Goal: Information Seeking & Learning: Learn about a topic

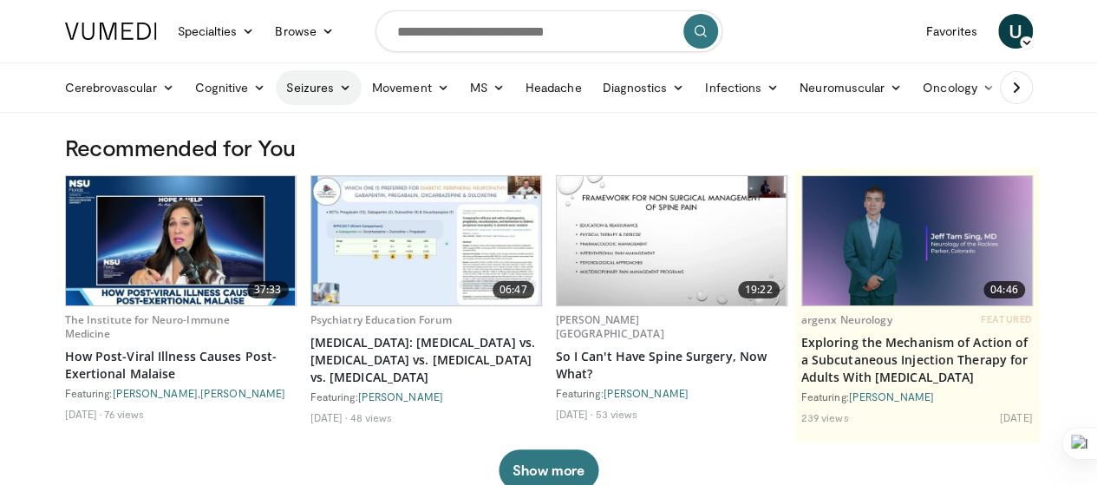
click at [288, 80] on link "Seizures" at bounding box center [319, 87] width 86 height 35
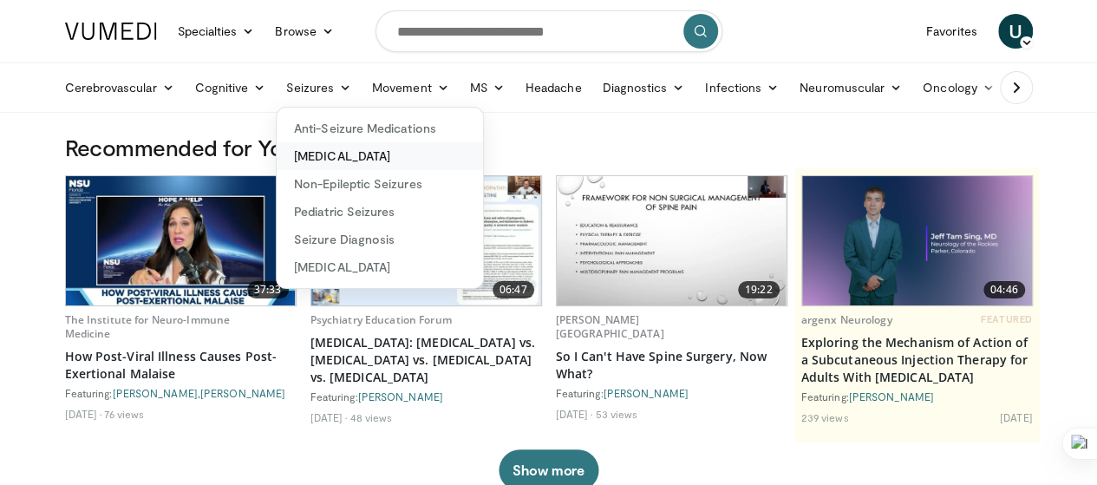
click at [293, 152] on link "[MEDICAL_DATA]" at bounding box center [380, 156] width 206 height 28
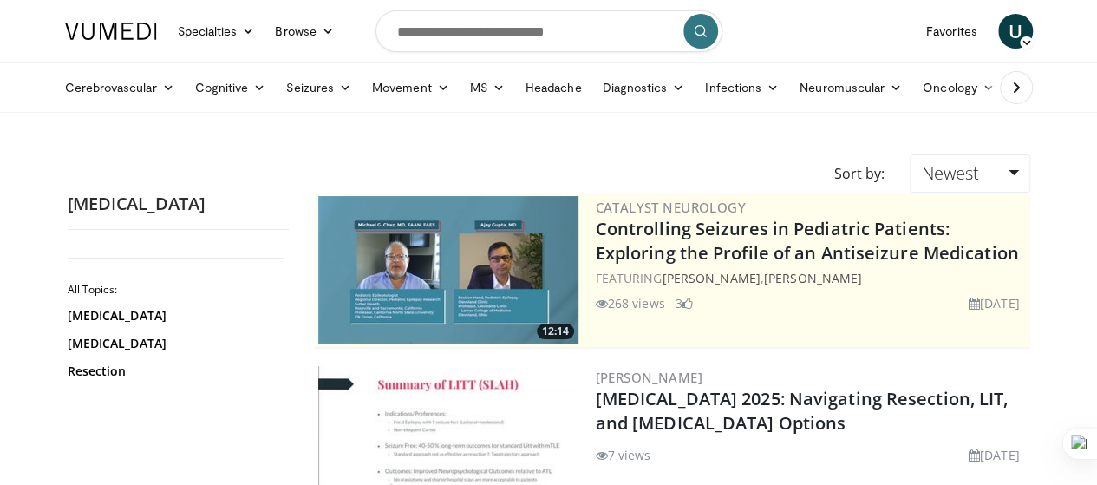
click at [1025, 93] on icon at bounding box center [1015, 87] width 17 height 17
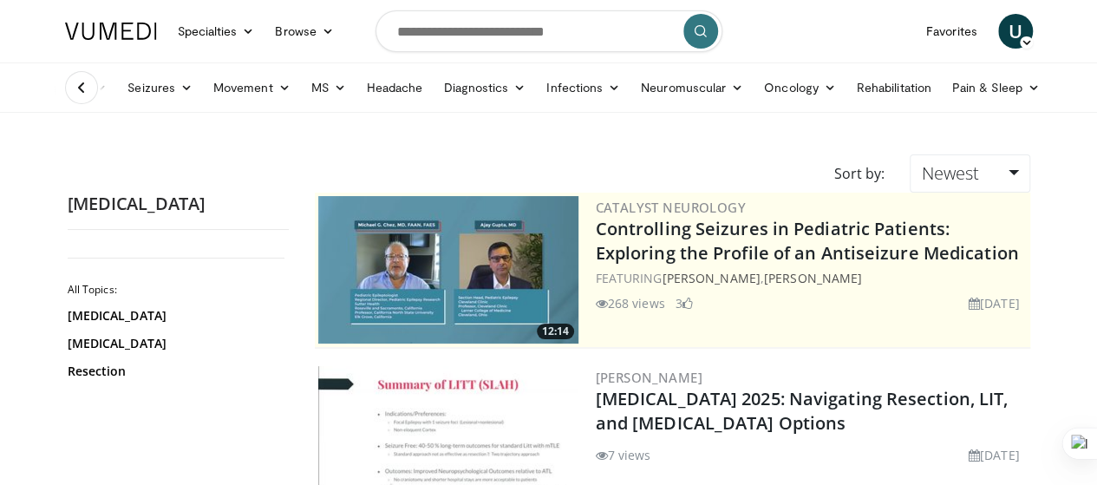
click at [73, 93] on icon at bounding box center [81, 87] width 17 height 17
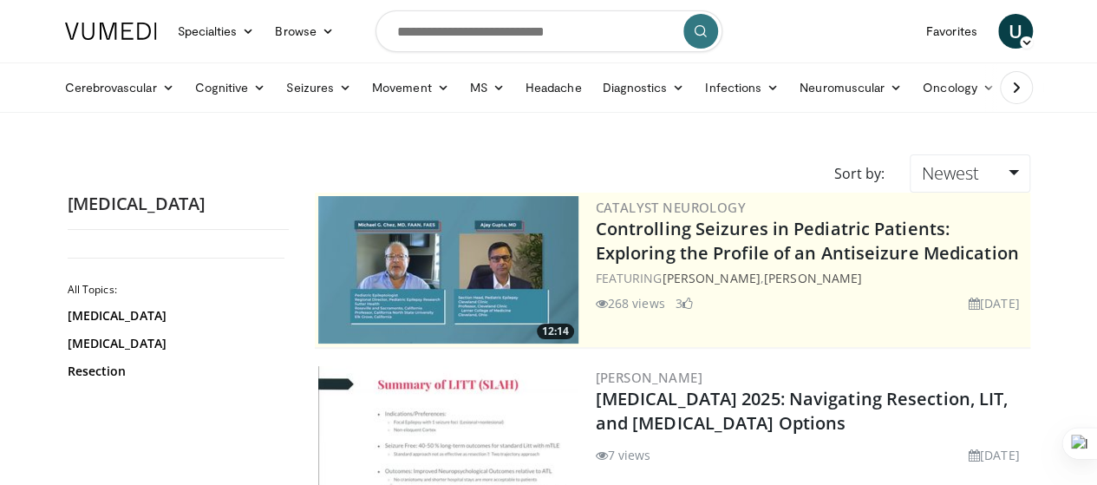
click at [55, 93] on link "Cerebrovascular" at bounding box center [120, 87] width 130 height 35
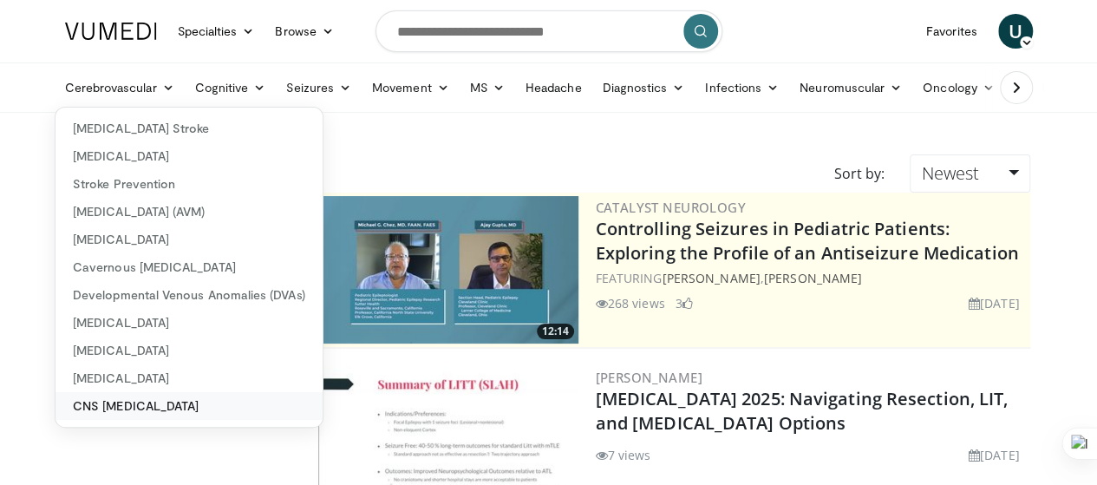
click at [55, 399] on link "CNS [MEDICAL_DATA]" at bounding box center [188, 406] width 267 height 28
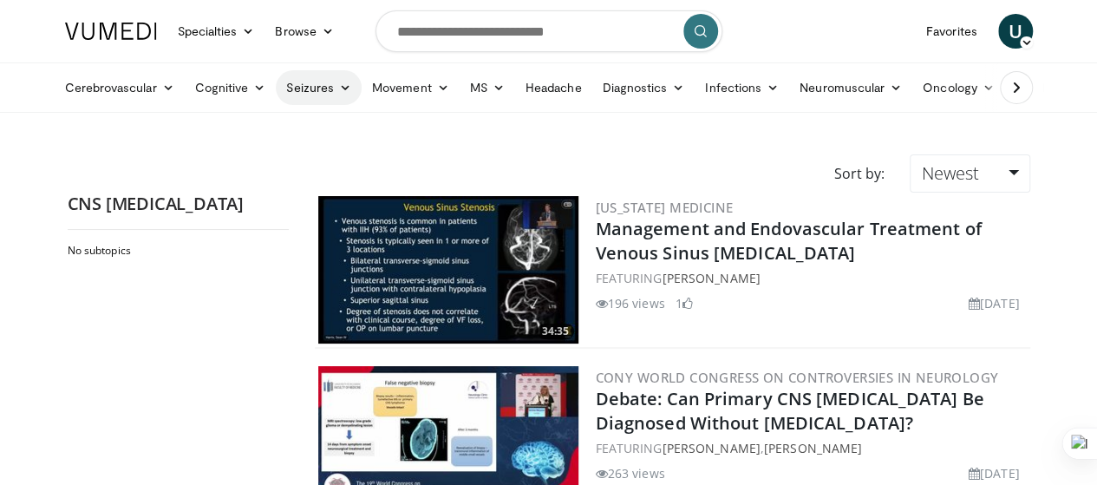
click at [276, 85] on link "Seizures" at bounding box center [319, 87] width 86 height 35
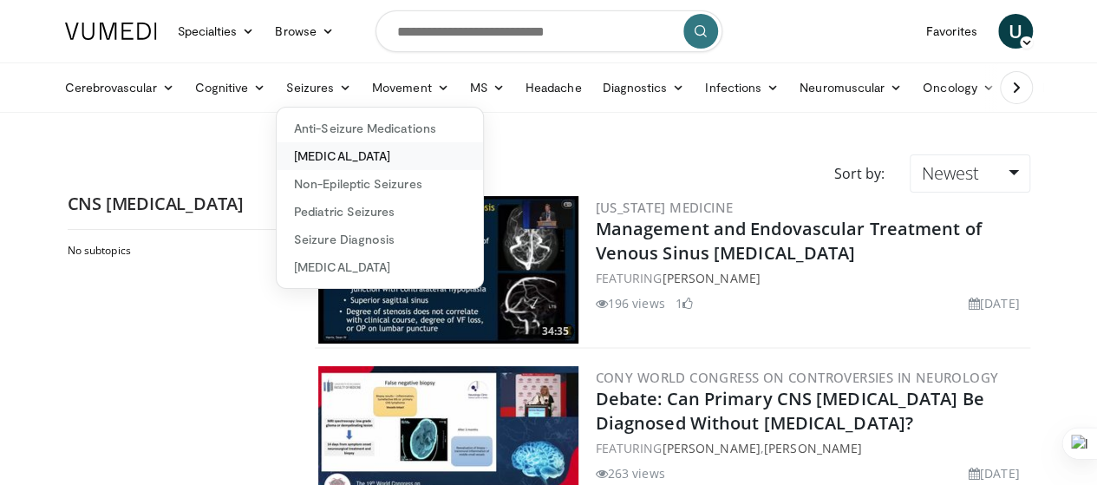
click at [334, 157] on link "[MEDICAL_DATA]" at bounding box center [380, 156] width 206 height 28
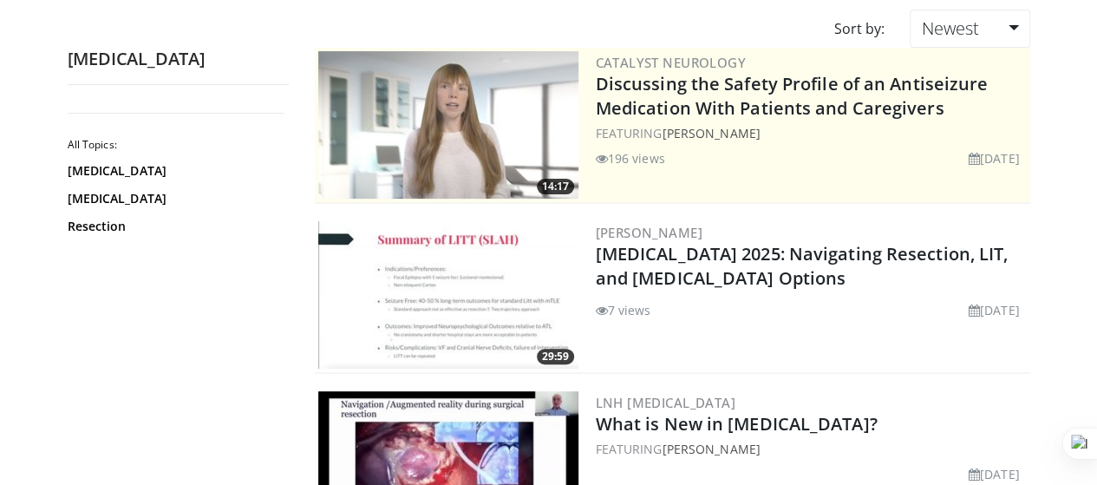
scroll to position [146, 0]
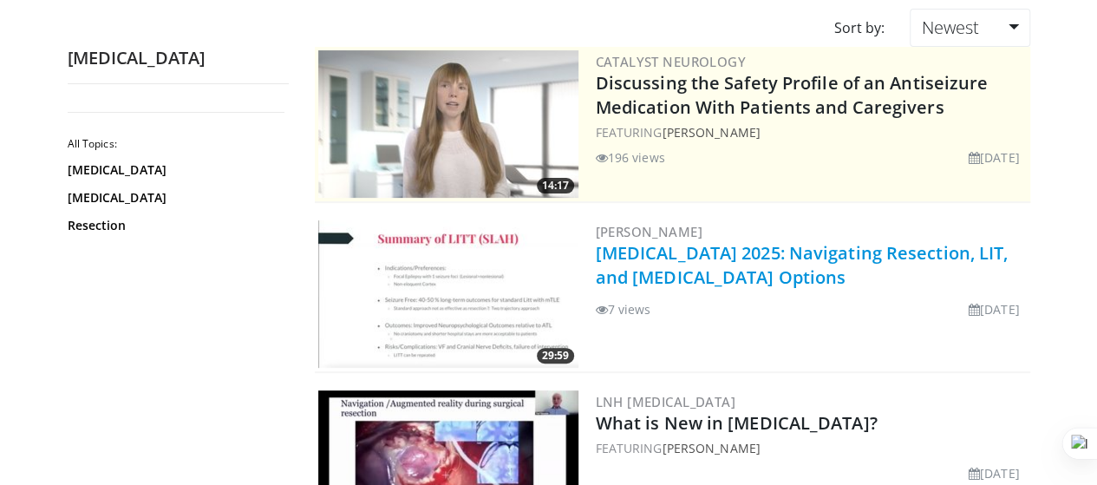
click at [738, 241] on link "[MEDICAL_DATA] 2025: Navigating Resection, LIT, and [MEDICAL_DATA] Options" at bounding box center [801, 265] width 413 height 48
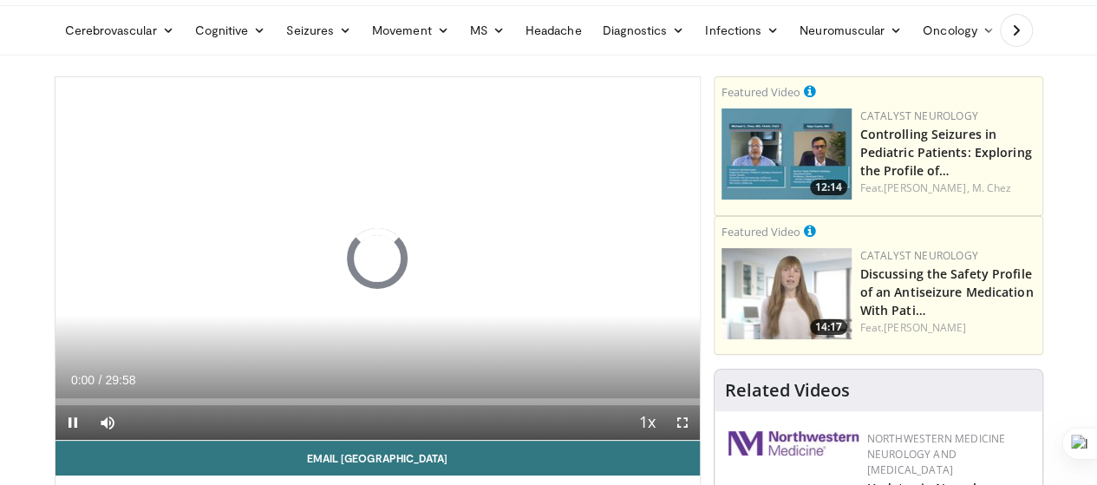
scroll to position [59, 0]
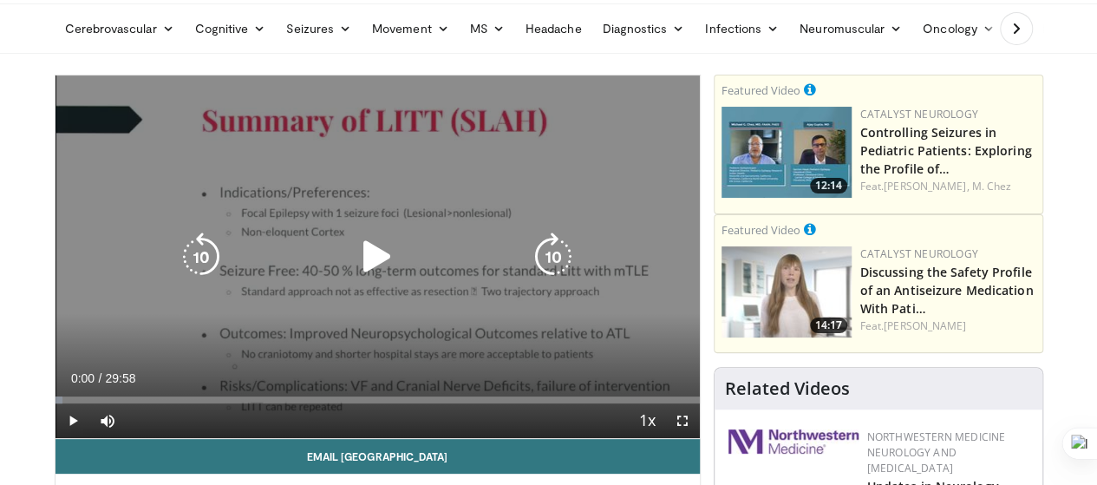
click at [357, 265] on icon "Video Player" at bounding box center [377, 256] width 49 height 49
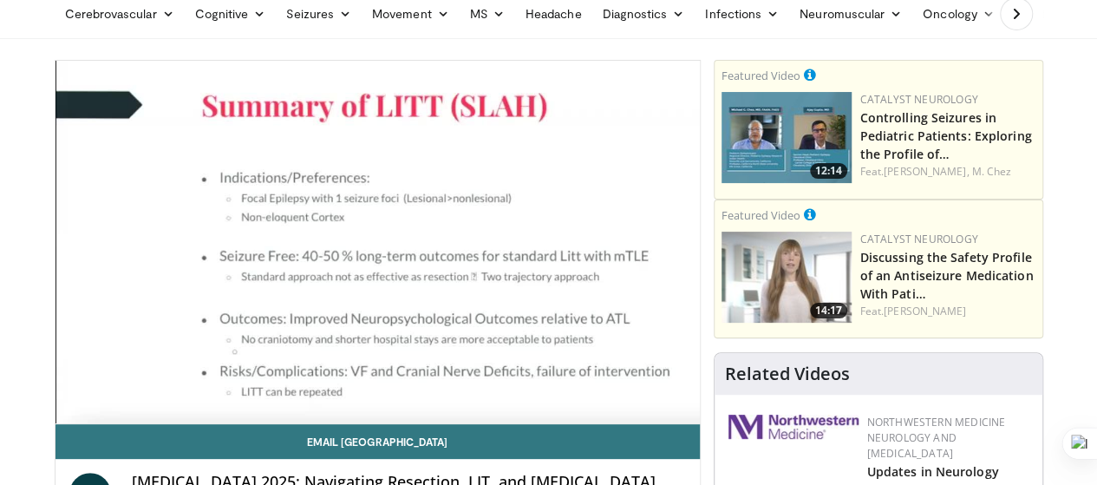
scroll to position [99, 0]
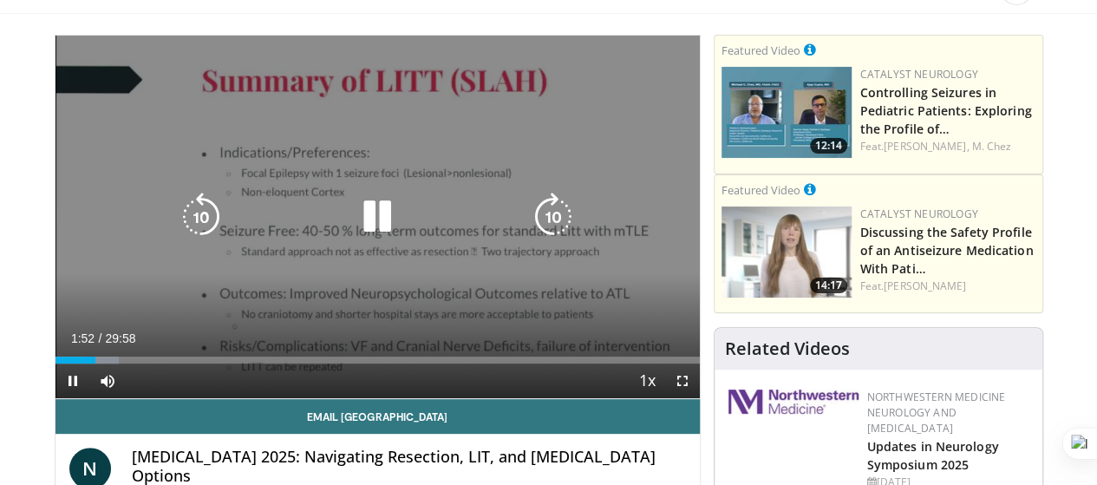
click at [378, 237] on icon "Video Player" at bounding box center [377, 216] width 49 height 49
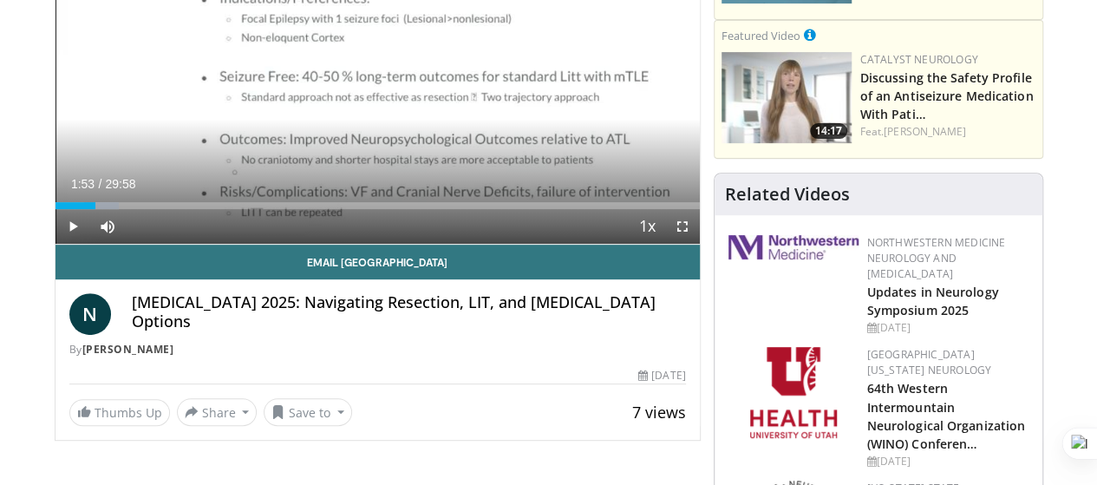
scroll to position [0, 0]
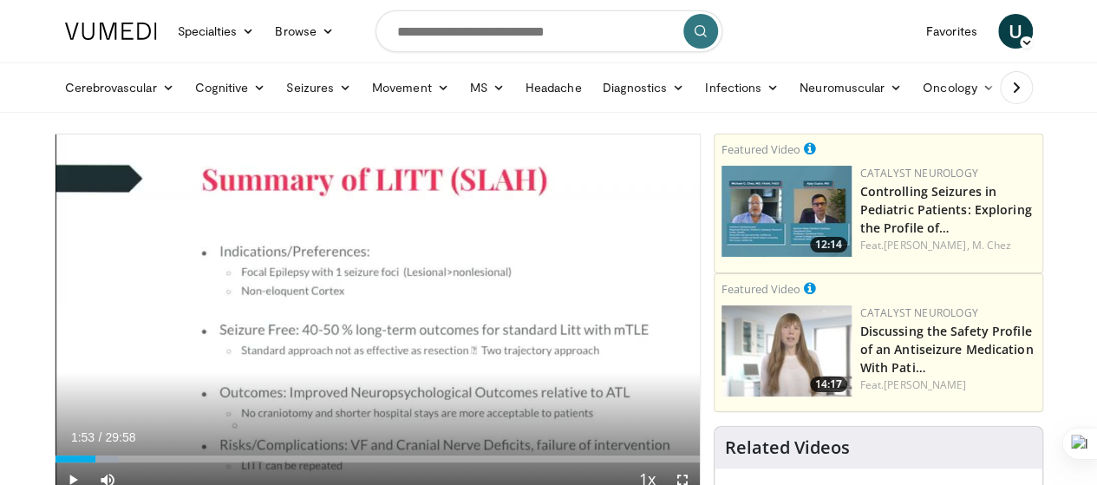
click at [87, 29] on img at bounding box center [111, 31] width 92 height 17
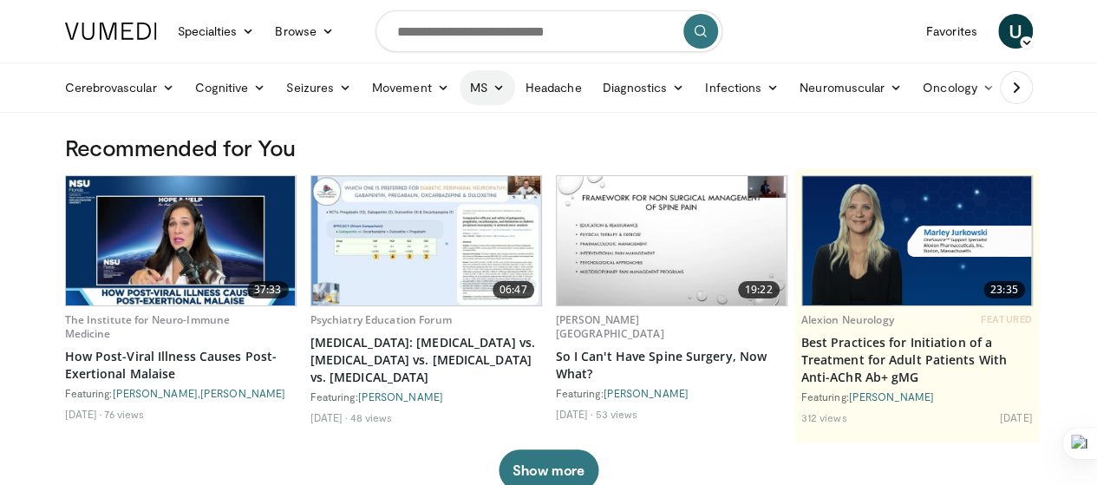
click at [492, 91] on icon at bounding box center [498, 87] width 12 height 12
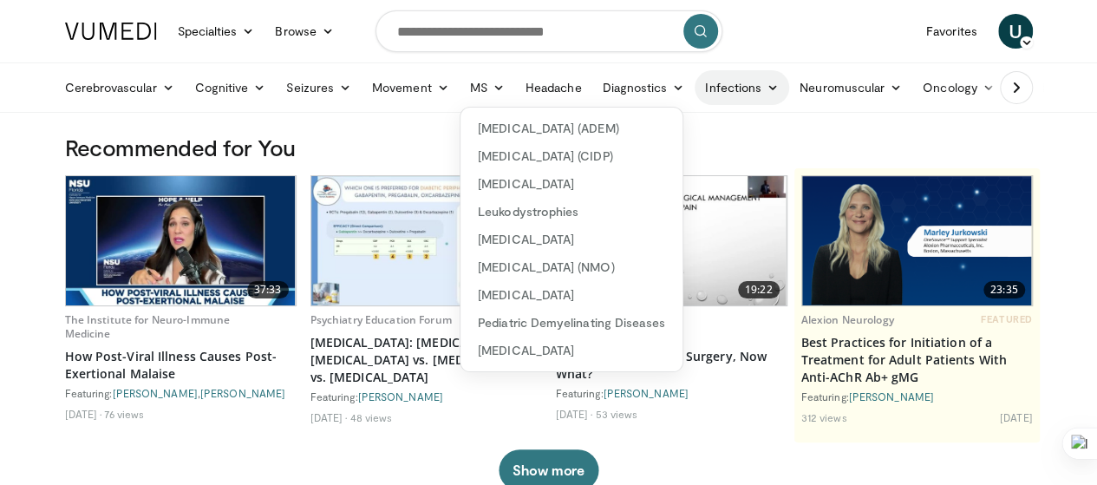
click at [766, 82] on icon at bounding box center [772, 87] width 12 height 12
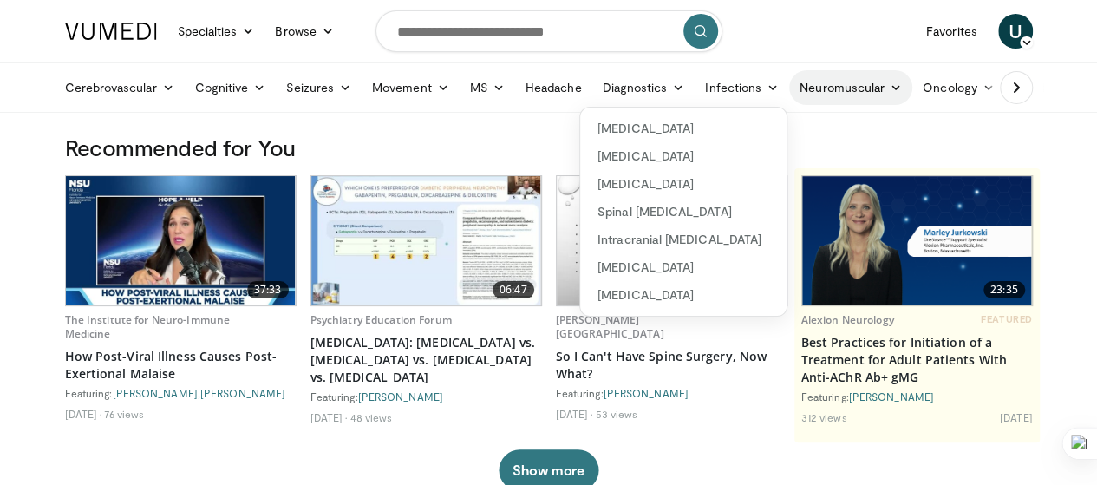
click at [839, 96] on link "Neuromuscular" at bounding box center [850, 87] width 123 height 35
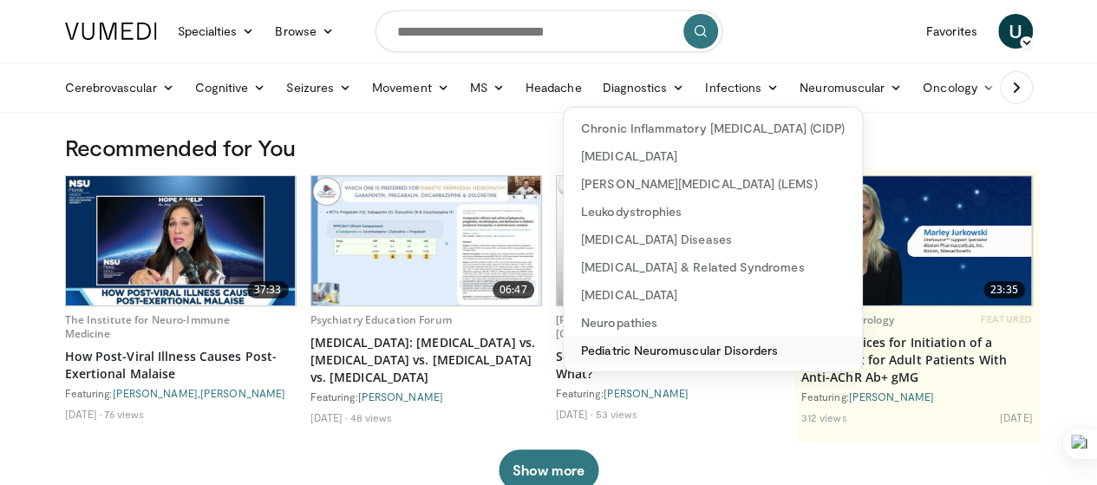
click at [653, 355] on link "Pediatric Neuromuscular Disorders" at bounding box center [712, 350] width 298 height 28
